Goal: Task Accomplishment & Management: Manage account settings

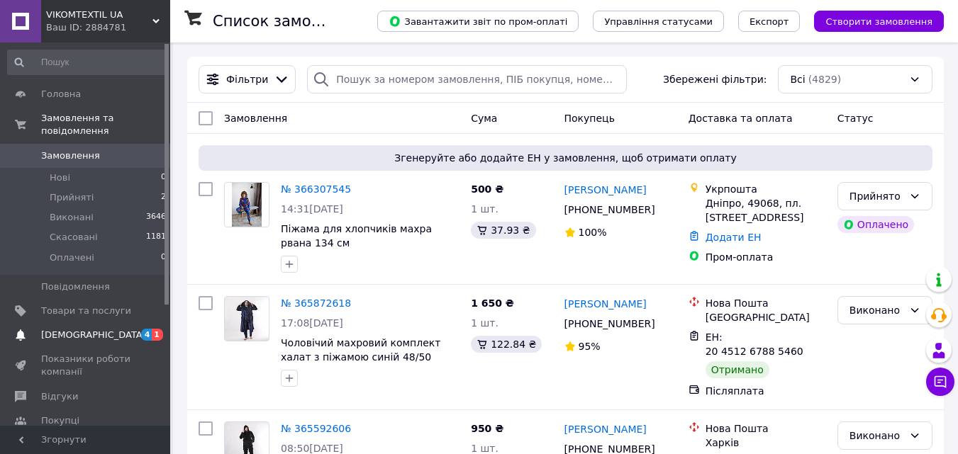
click at [53, 329] on span "[DEMOGRAPHIC_DATA]" at bounding box center [93, 335] width 105 height 13
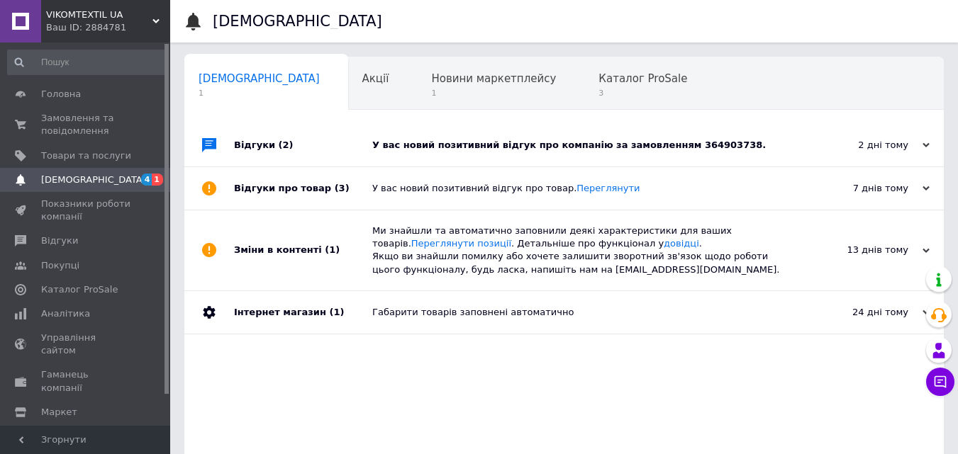
click at [449, 147] on div "У вас новий позитивний відгук про компанію за замовленням 364903738." at bounding box center [579, 145] width 415 height 13
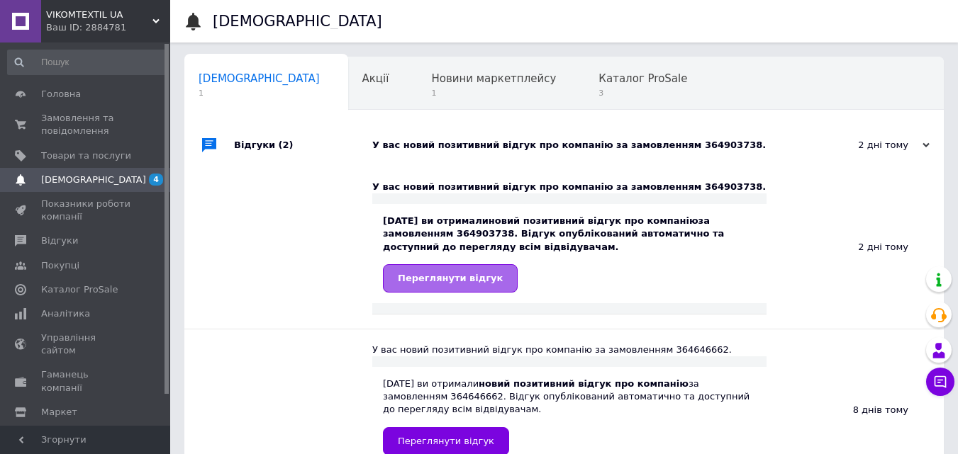
click at [467, 276] on span "Переглянути відгук" at bounding box center [450, 278] width 105 height 11
click at [431, 84] on span "Новини маркетплейсу" at bounding box center [493, 78] width 125 height 13
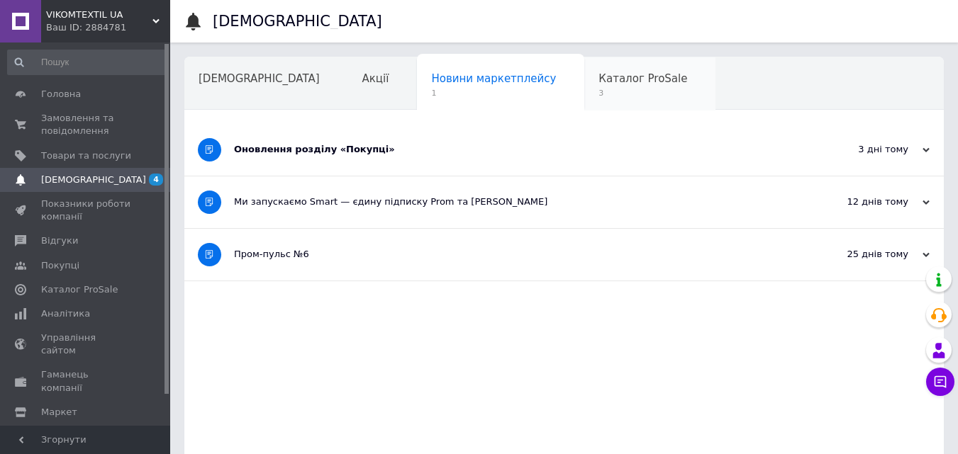
click at [598, 85] on span "Каталог ProSale" at bounding box center [642, 78] width 89 height 13
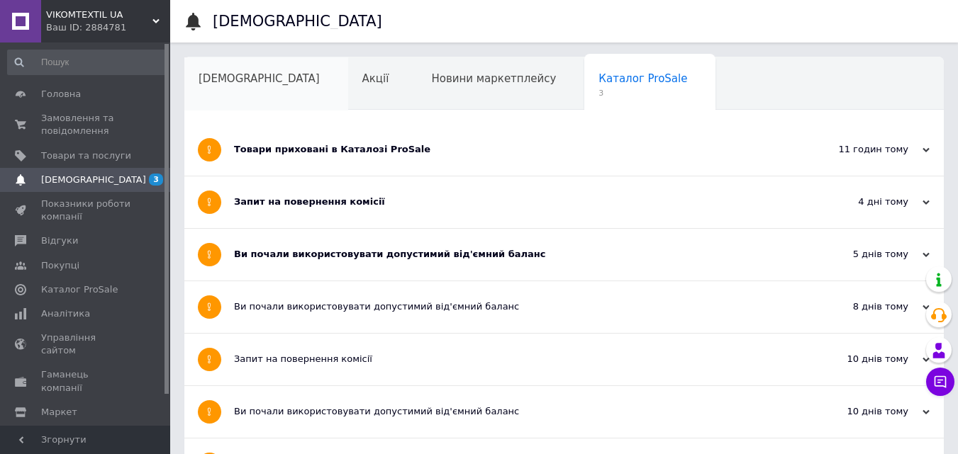
click at [206, 81] on span "[DEMOGRAPHIC_DATA]" at bounding box center [258, 78] width 121 height 13
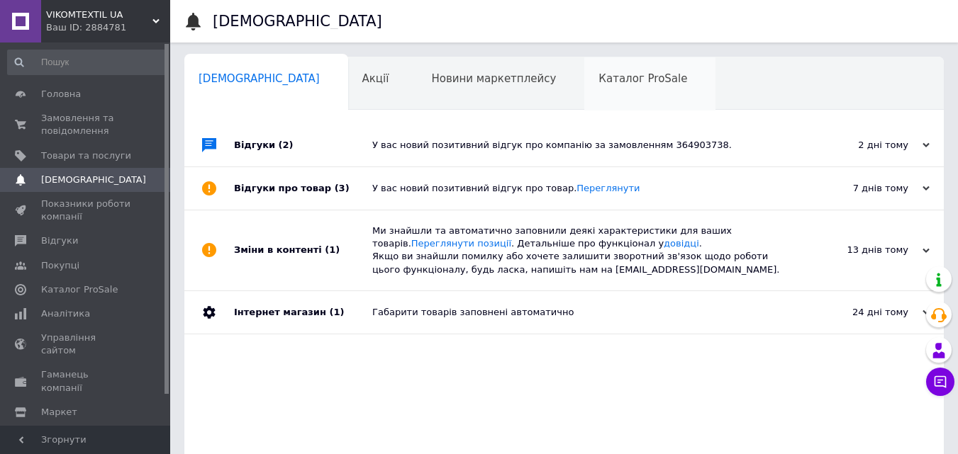
click at [584, 65] on div "Каталог ProSale" at bounding box center [649, 84] width 131 height 54
